Goal: Leave review/rating: Leave review/rating

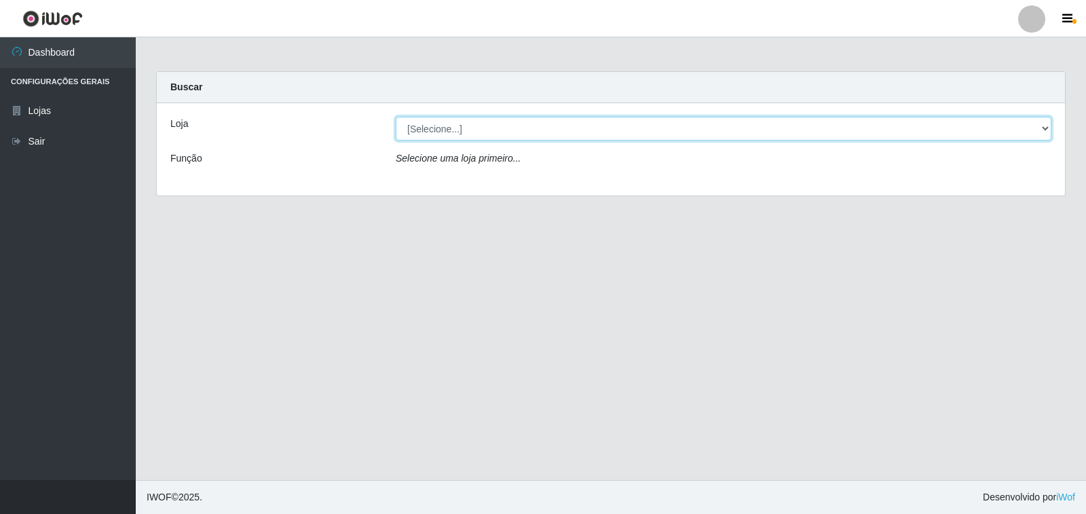
click at [470, 121] on select "[Selecione...] Extrabom - Loja 40 [GEOGRAPHIC_DATA]" at bounding box center [724, 129] width 656 height 24
select select "538"
click at [396, 117] on select "[Selecione...] Extrabom - Loja 40 [GEOGRAPHIC_DATA]" at bounding box center [724, 129] width 656 height 24
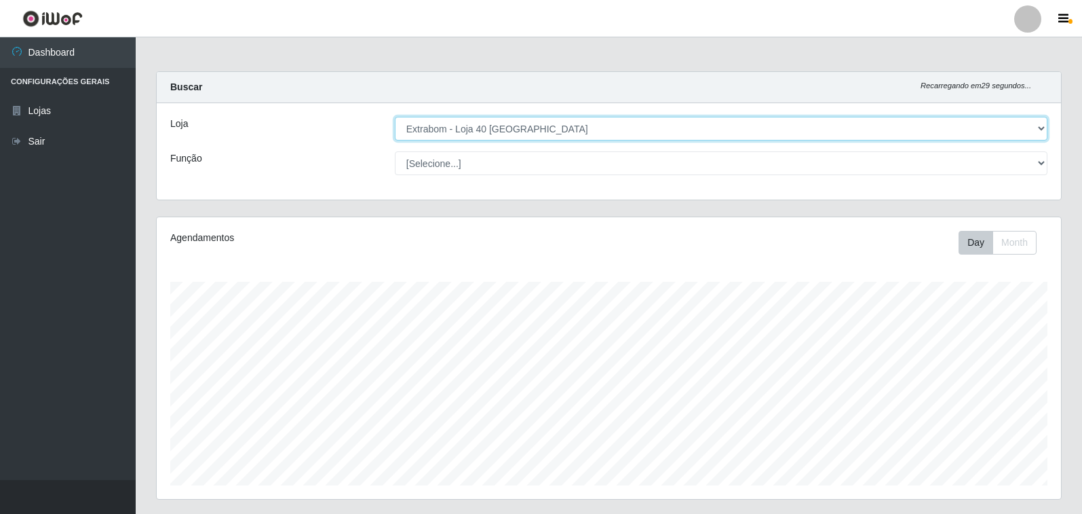
scroll to position [282, 905]
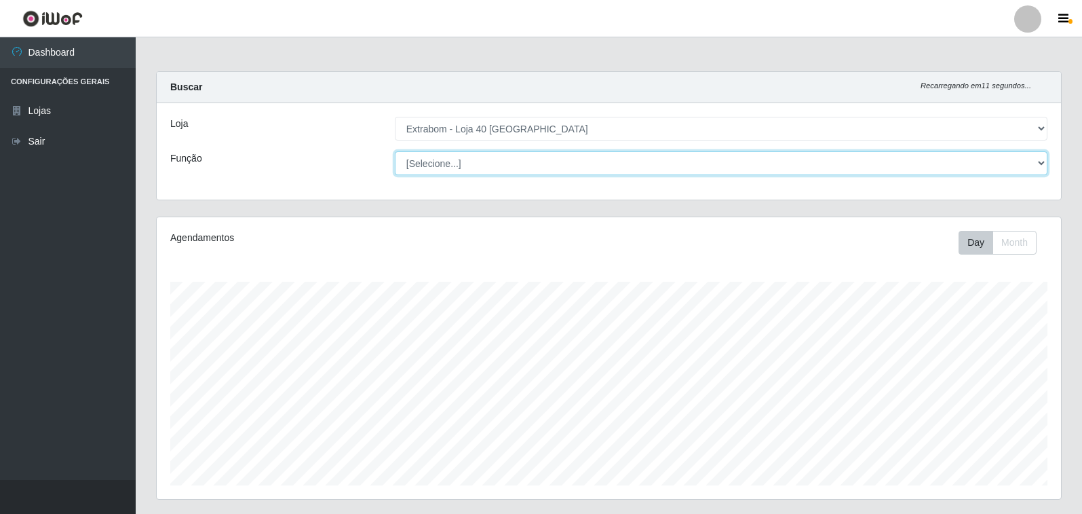
click at [495, 156] on select "[Selecione...] Repositor Repositor + Repositor ++" at bounding box center [721, 163] width 653 height 24
click at [395, 151] on select "[Selecione...] Repositor Repositor + Repositor ++" at bounding box center [721, 163] width 653 height 24
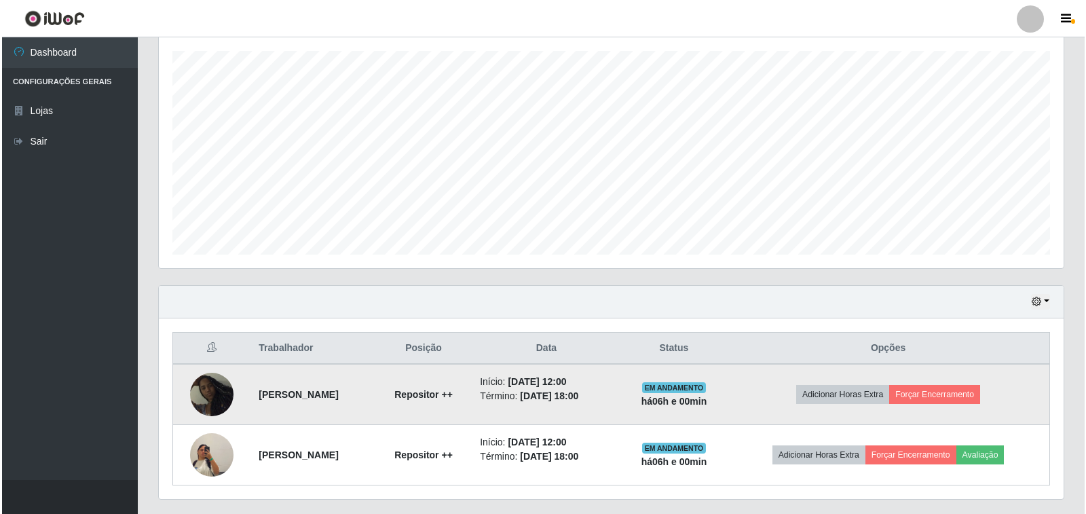
scroll to position [267, 0]
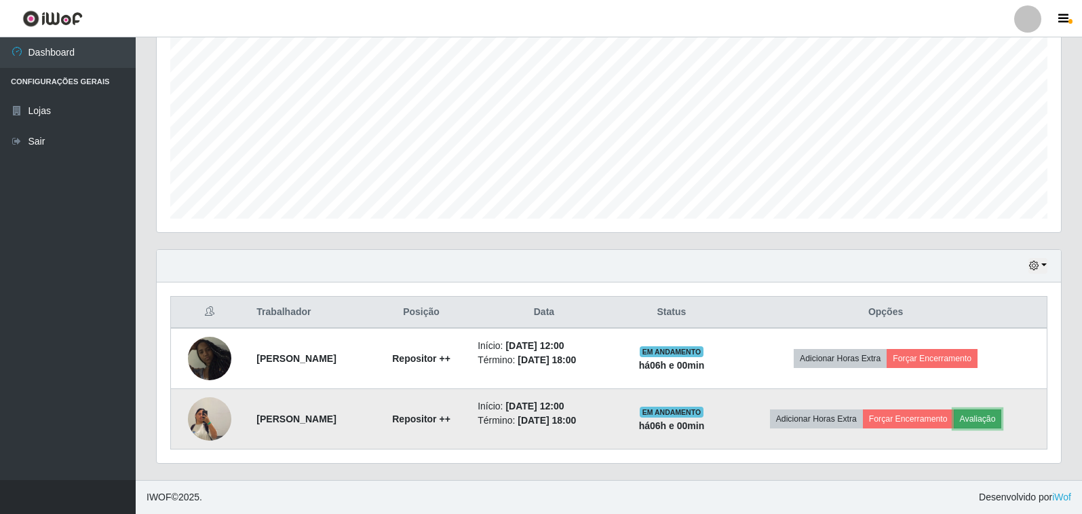
click at [999, 421] on button "Avaliação" at bounding box center [978, 418] width 48 height 19
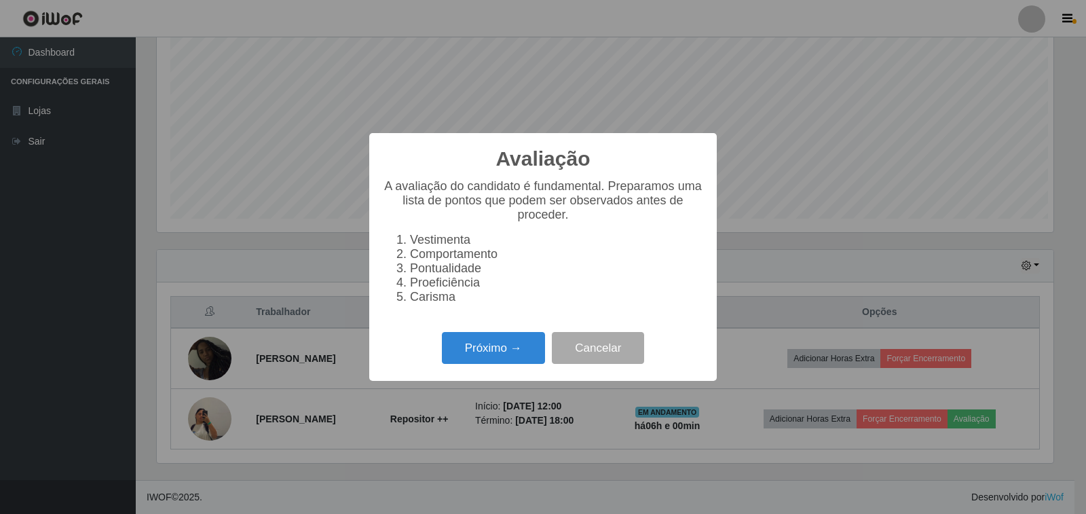
scroll to position [282, 896]
click at [532, 349] on button "Próximo →" at bounding box center [493, 348] width 103 height 32
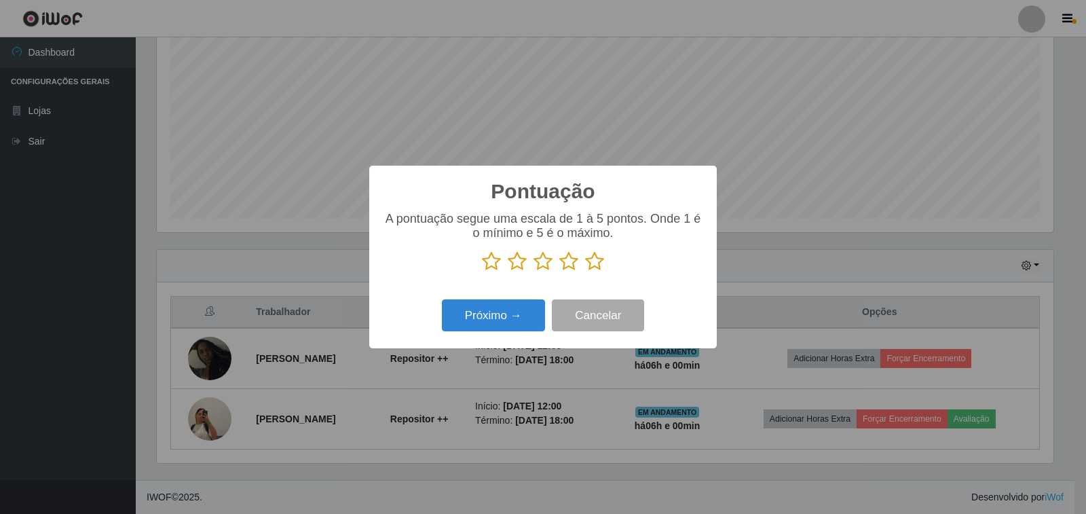
scroll to position [678293, 677678]
click at [601, 263] on icon at bounding box center [594, 261] width 19 height 20
click at [585, 271] on input "radio" at bounding box center [585, 271] width 0 height 0
click at [535, 315] on button "Próximo →" at bounding box center [493, 315] width 103 height 32
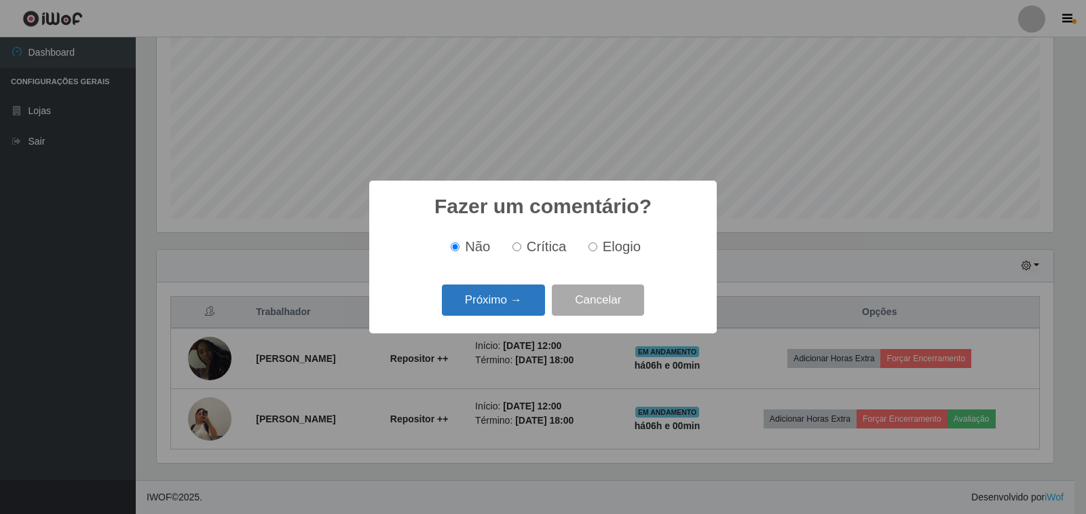
click at [511, 305] on button "Próximo →" at bounding box center [493, 300] width 103 height 32
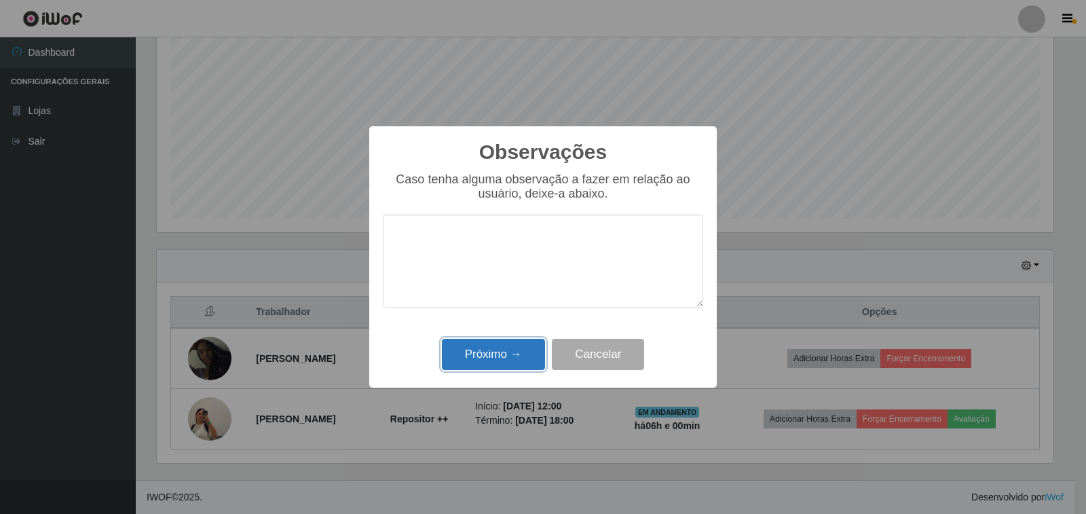
click at [511, 351] on button "Próximo →" at bounding box center [493, 355] width 103 height 32
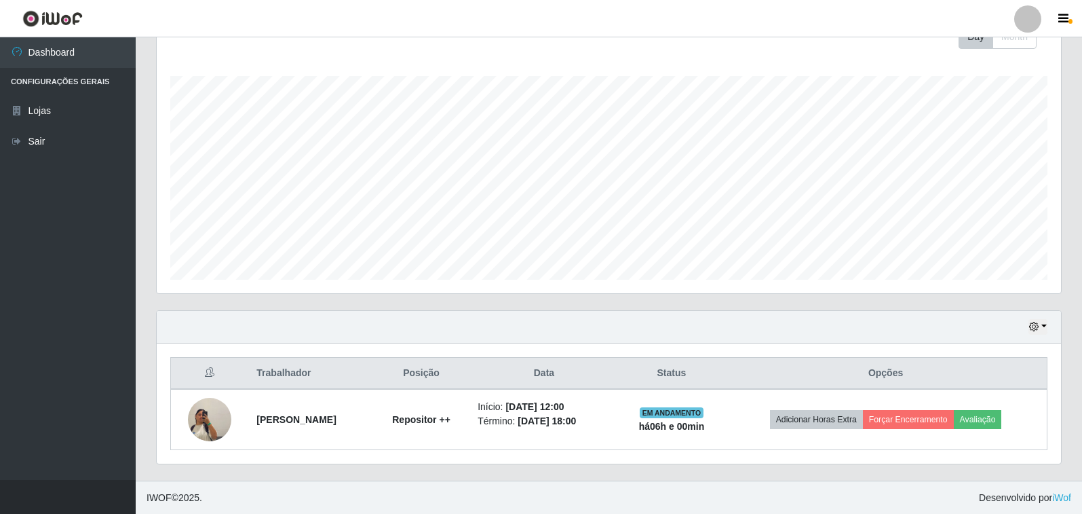
scroll to position [206, 0]
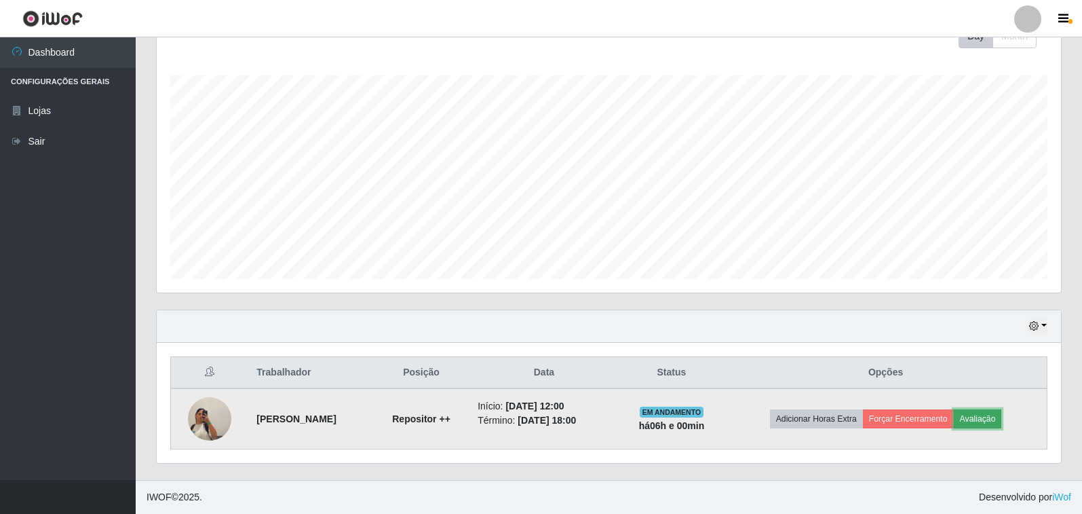
click at [1002, 416] on button "Avaliação" at bounding box center [978, 418] width 48 height 19
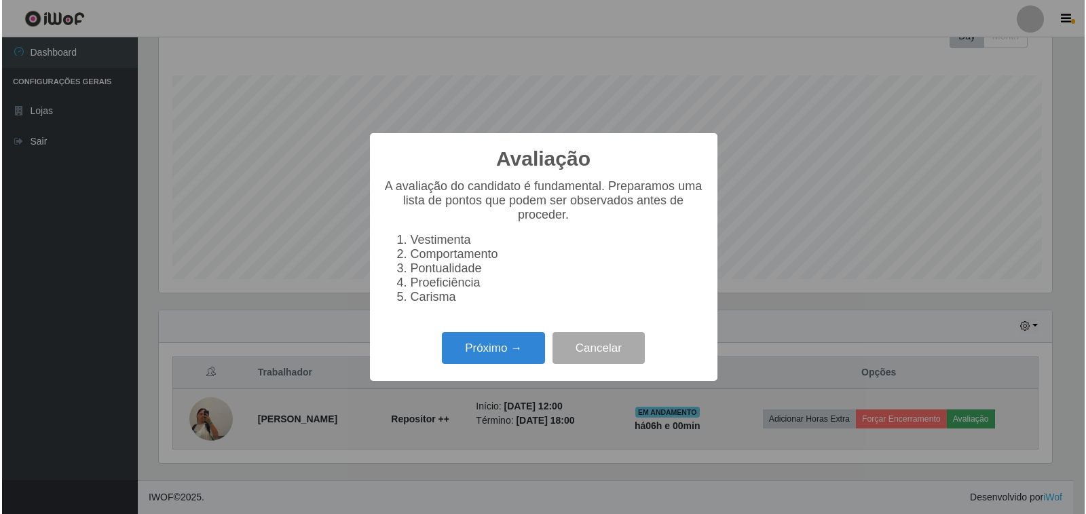
scroll to position [282, 896]
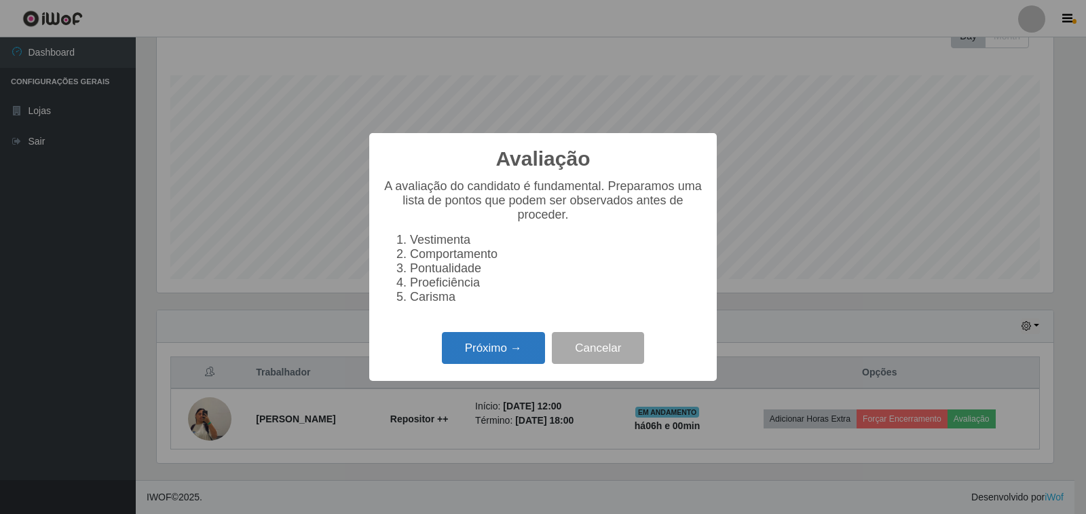
click at [509, 361] on button "Próximo →" at bounding box center [493, 348] width 103 height 32
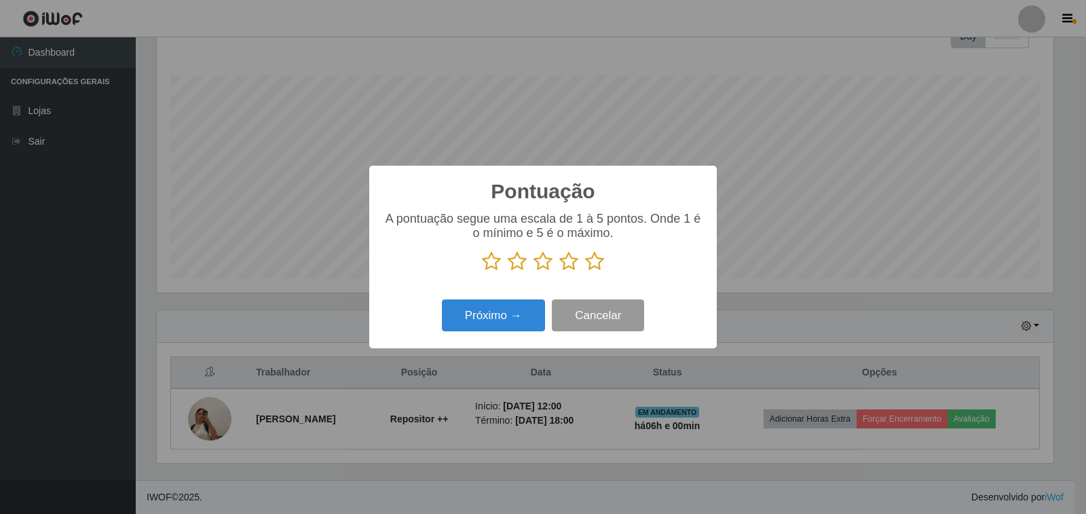
scroll to position [678293, 677678]
click at [595, 266] on icon at bounding box center [594, 261] width 19 height 20
click at [585, 271] on input "radio" at bounding box center [585, 271] width 0 height 0
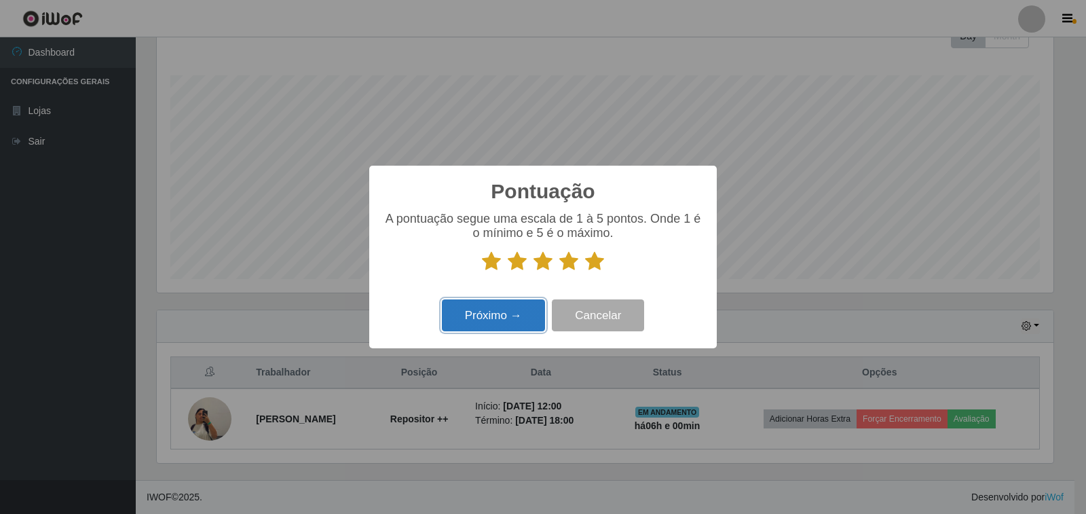
click at [508, 315] on button "Próximo →" at bounding box center [493, 315] width 103 height 32
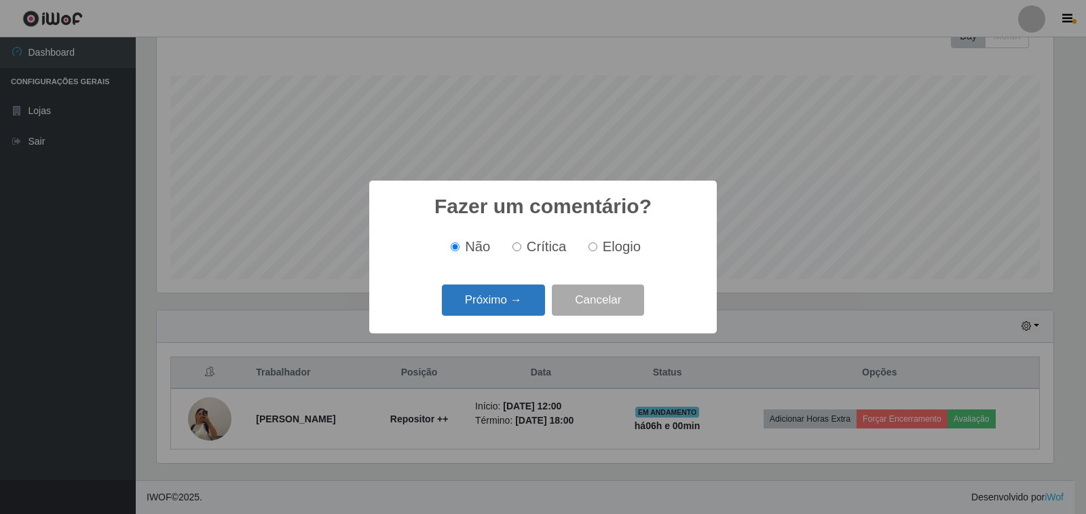
click at [508, 299] on button "Próximo →" at bounding box center [493, 300] width 103 height 32
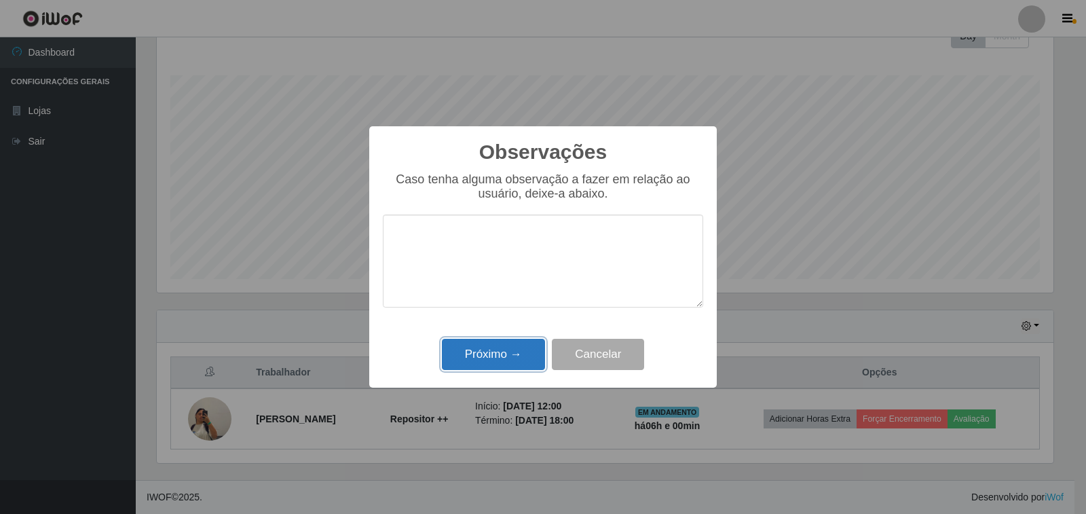
click at [506, 349] on button "Próximo →" at bounding box center [493, 355] width 103 height 32
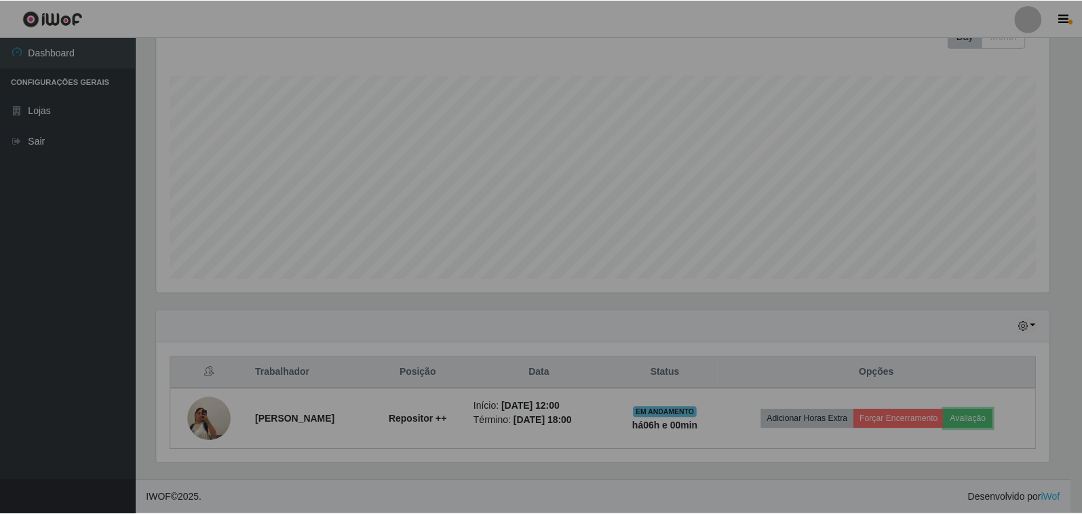
scroll to position [282, 905]
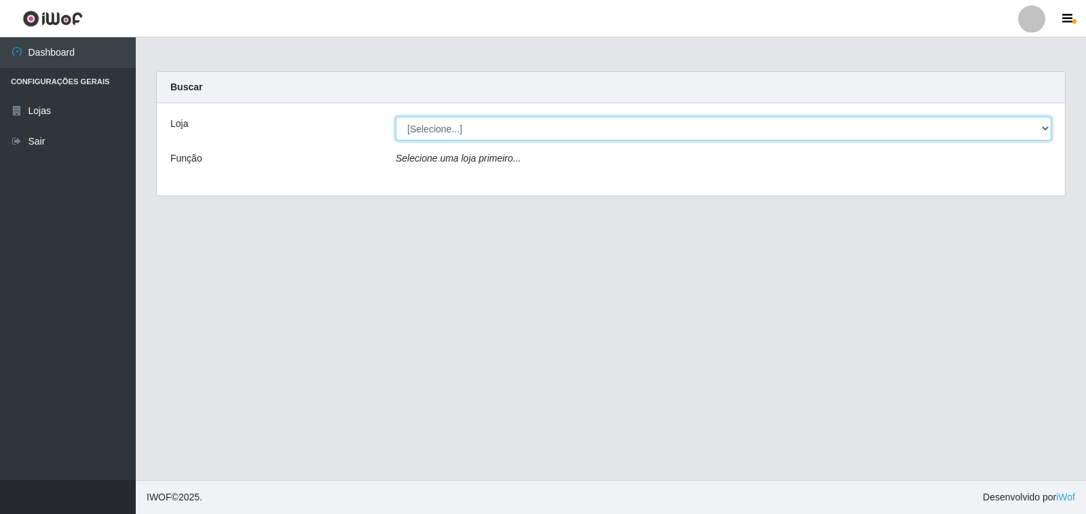
click at [503, 124] on select "[Selecione...] Extrabom - Loja 40 [GEOGRAPHIC_DATA]" at bounding box center [724, 129] width 656 height 24
select select "538"
click at [396, 117] on select "[Selecione...] Extrabom - Loja 40 [GEOGRAPHIC_DATA]" at bounding box center [724, 129] width 656 height 24
